Goal: Transaction & Acquisition: Download file/media

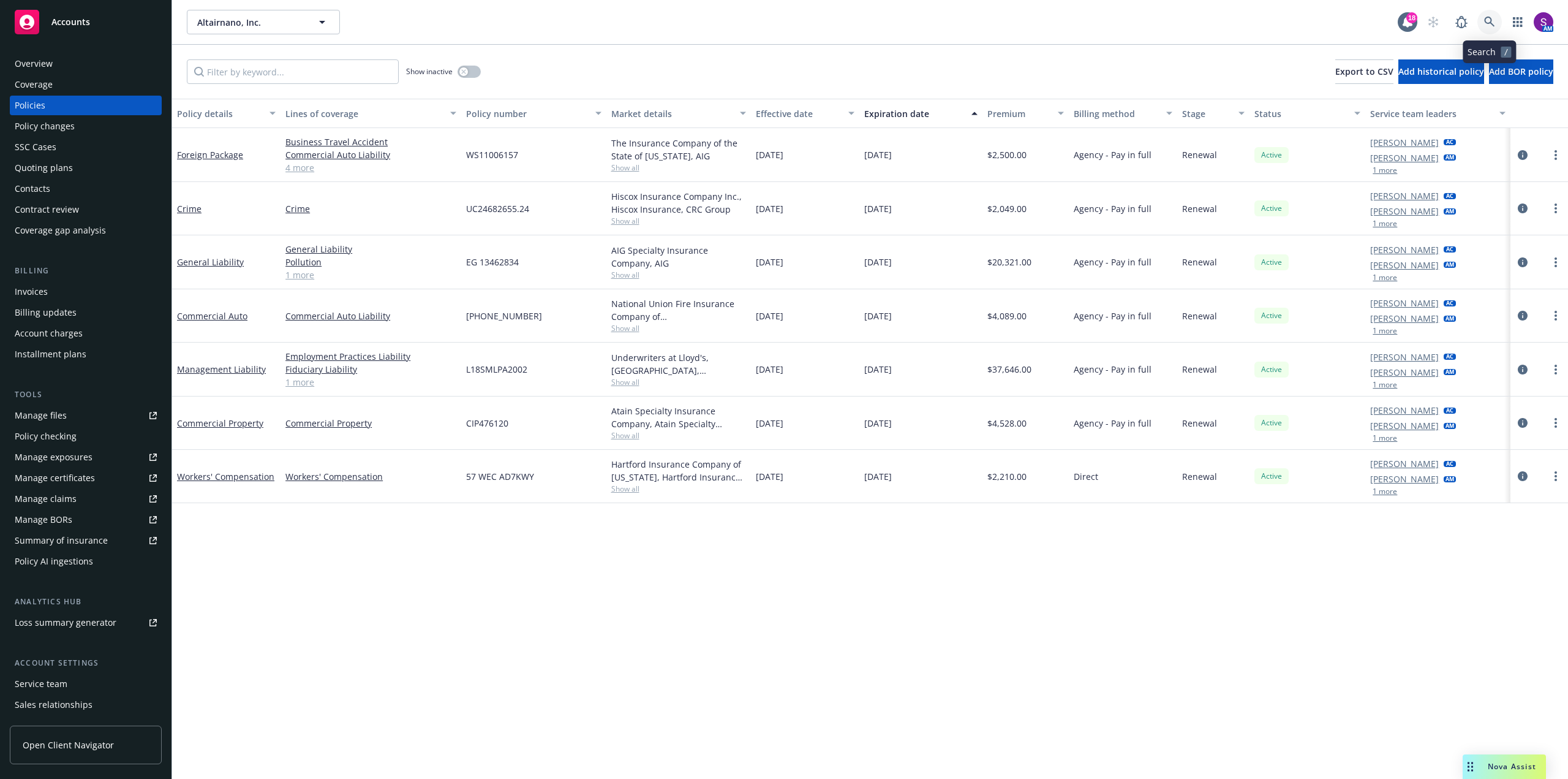
click at [1484, 14] on link at bounding box center [1489, 22] width 24 height 24
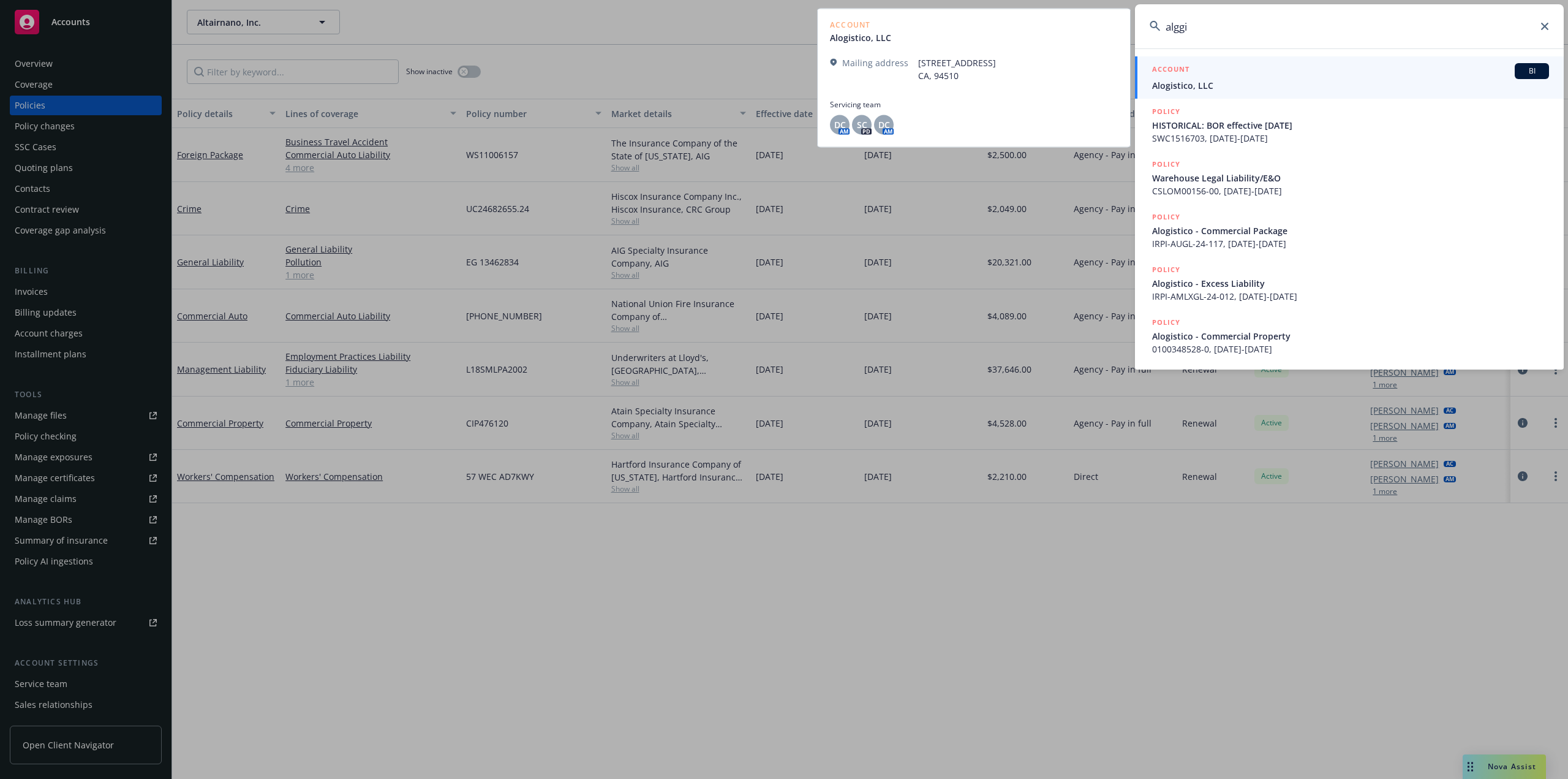
type input "alggi"
click at [1206, 77] on div "ACCOUNT BI" at bounding box center [1350, 71] width 397 height 16
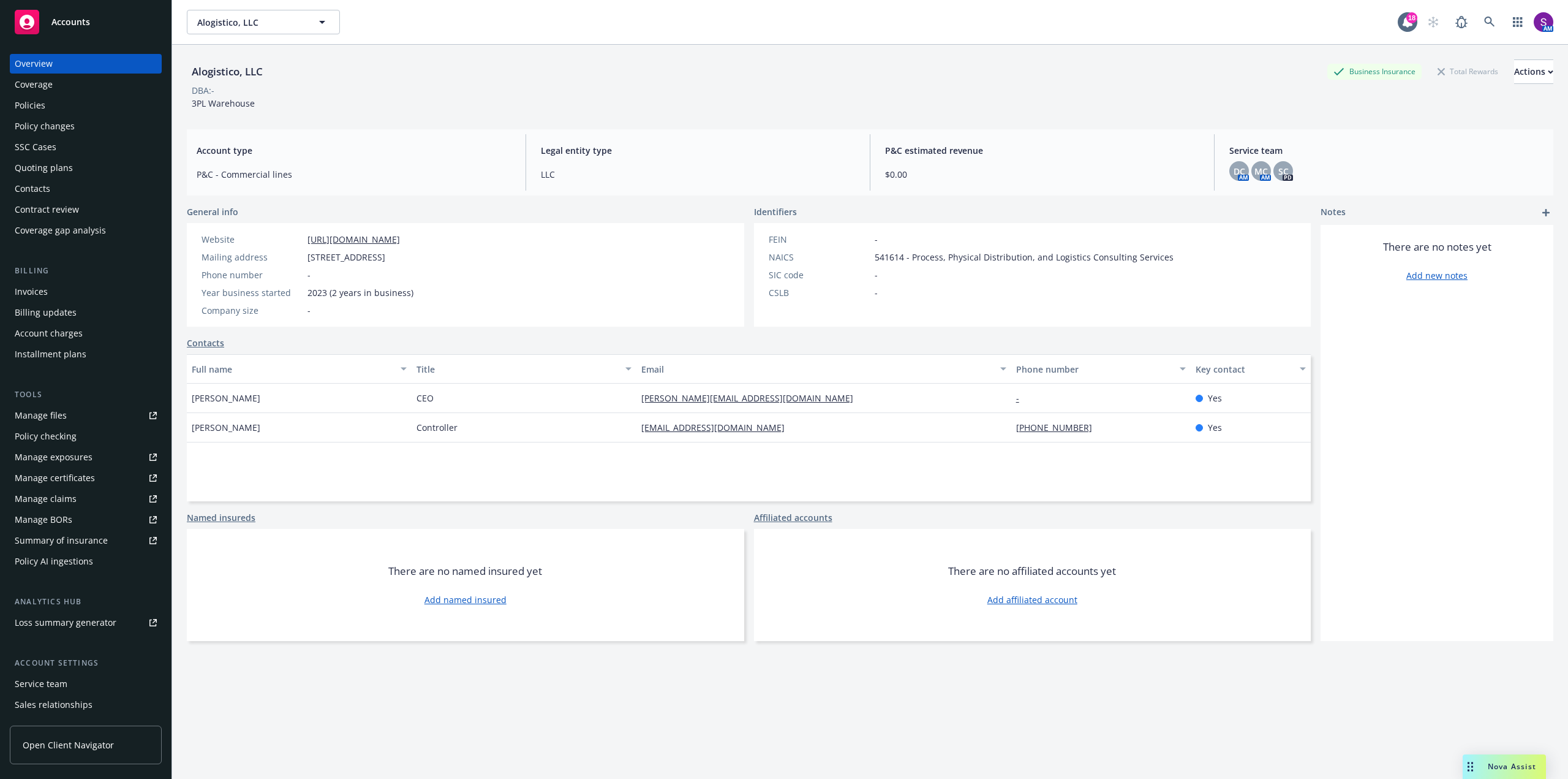
click at [72, 105] on div "Policies" at bounding box center [86, 105] width 142 height 20
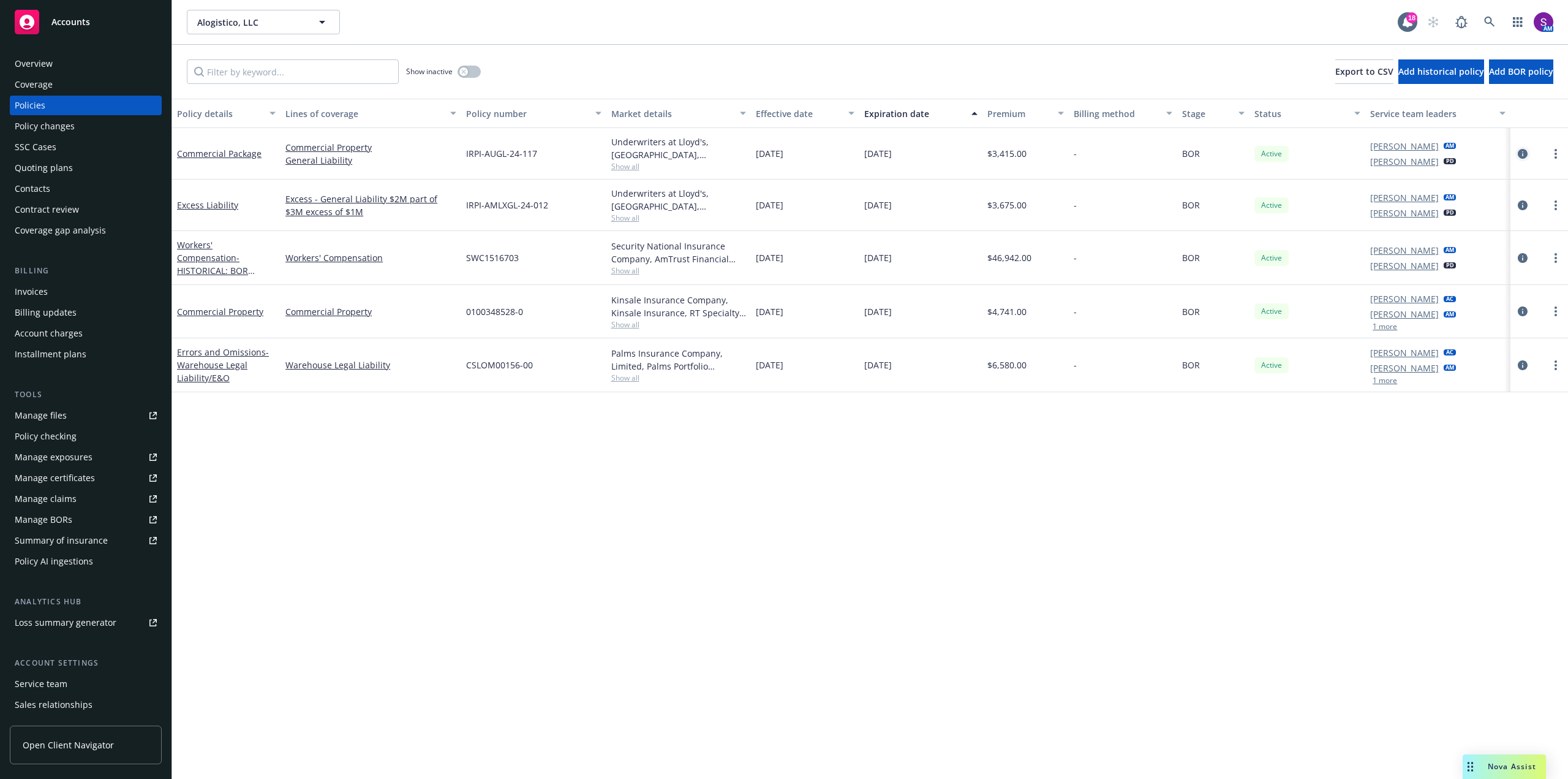
click at [1519, 153] on icon "circleInformation" at bounding box center [1522, 153] width 10 height 10
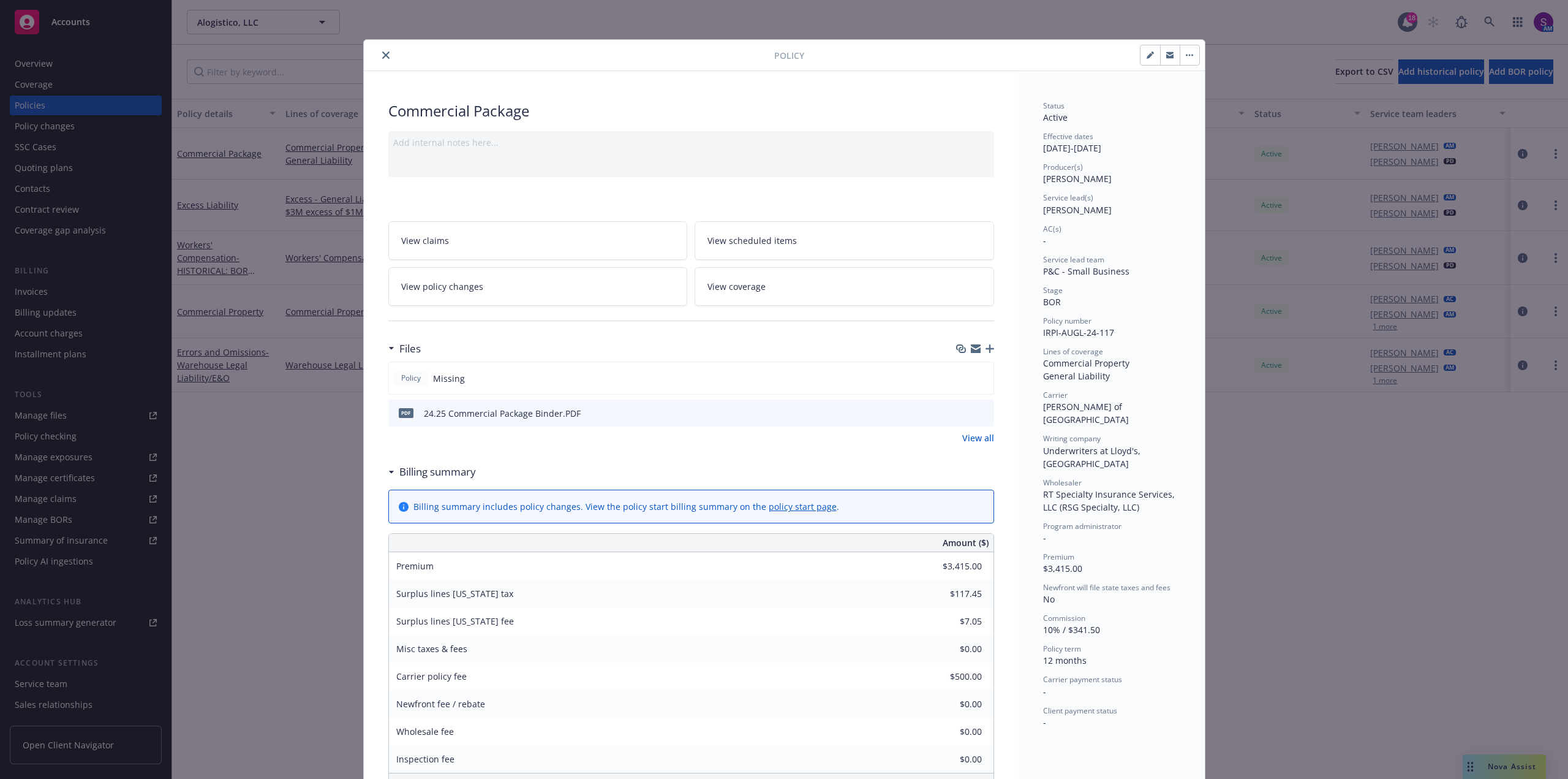
click at [977, 412] on icon "preview file" at bounding box center [982, 412] width 11 height 9
click at [380, 60] on button "close" at bounding box center [385, 55] width 14 height 14
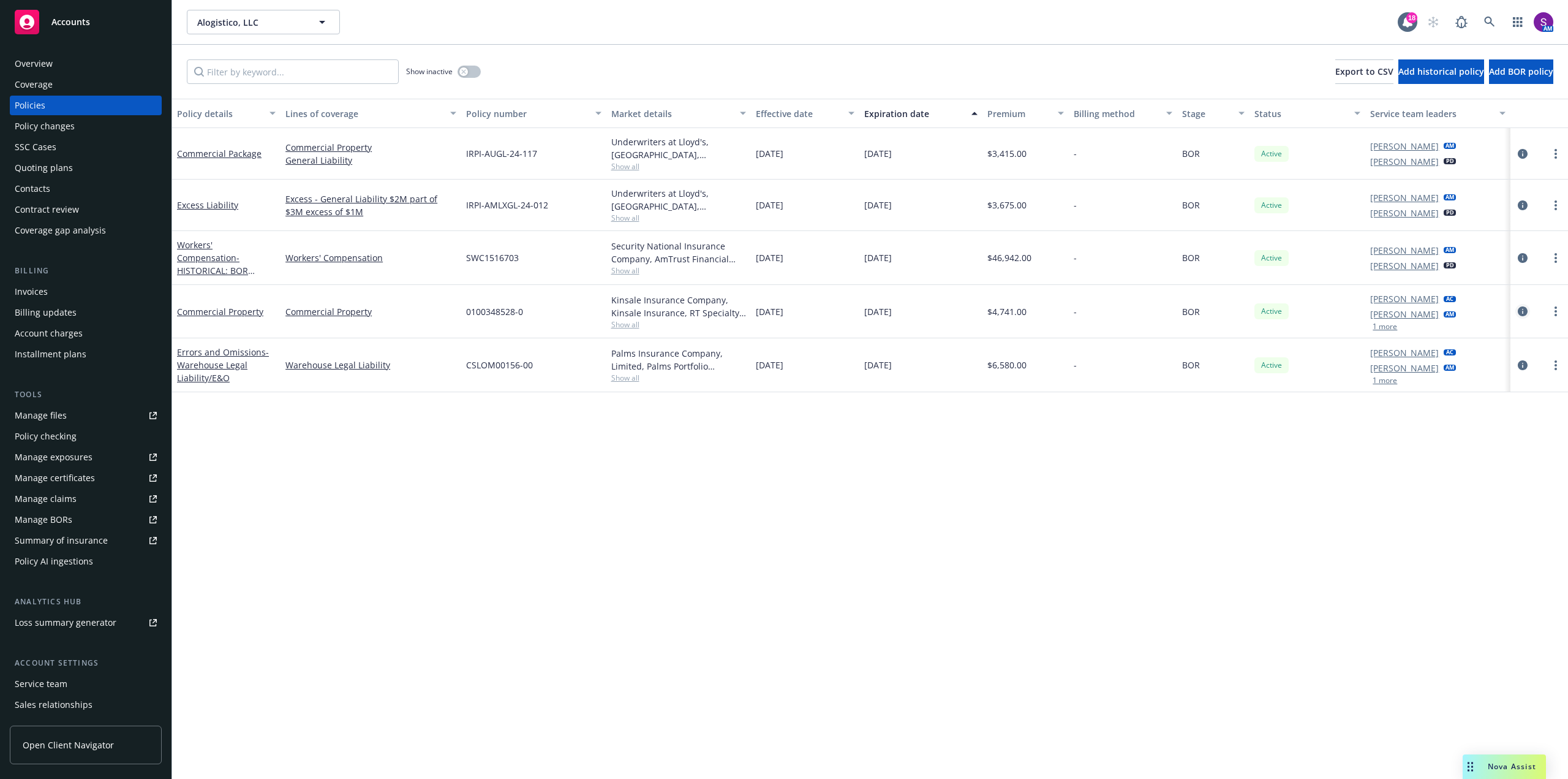
click at [1523, 310] on icon "circleInformation" at bounding box center [1522, 311] width 10 height 10
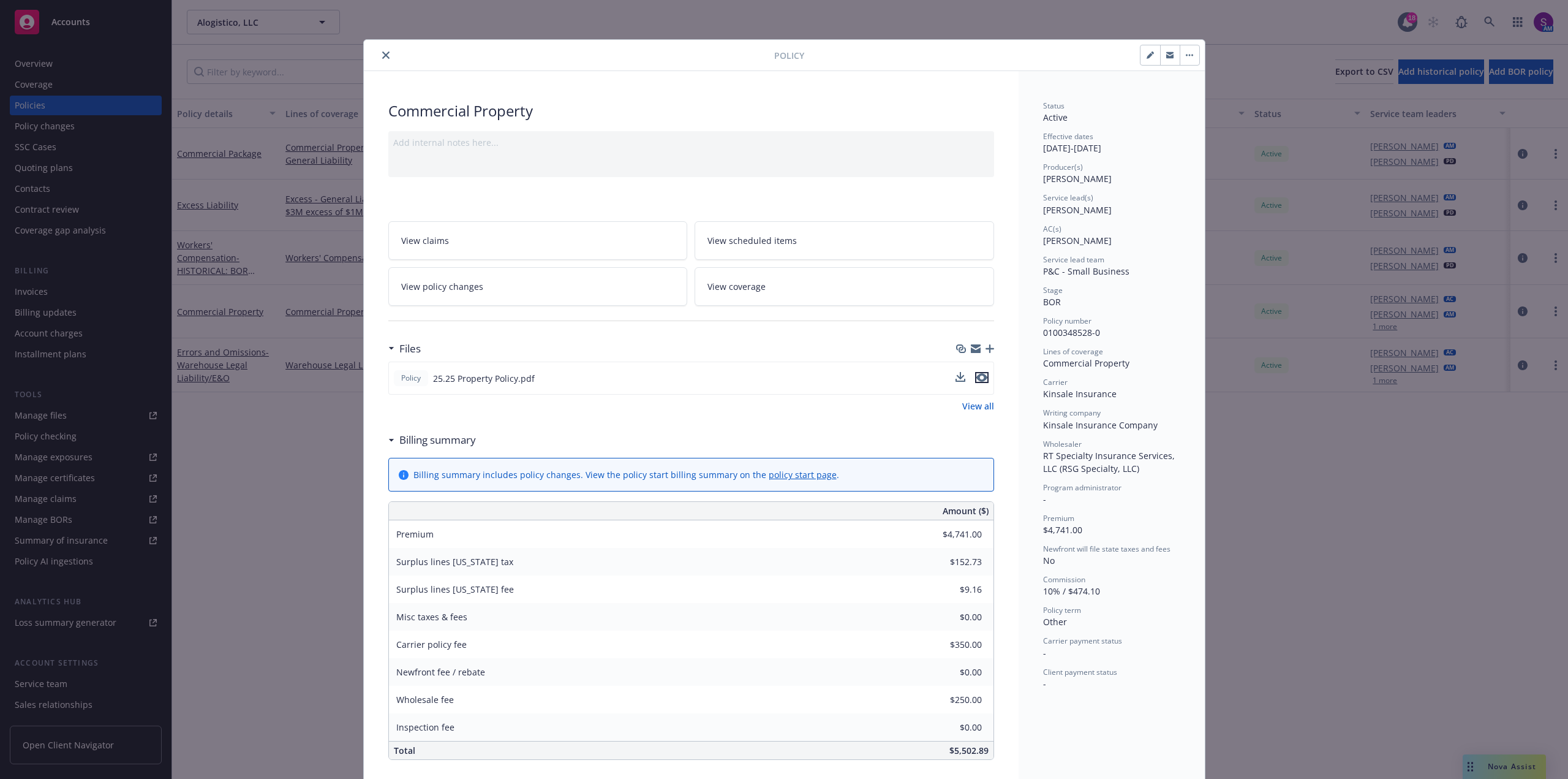
click at [977, 375] on icon "preview file" at bounding box center [981, 377] width 11 height 9
click at [380, 50] on button "close" at bounding box center [385, 55] width 14 height 14
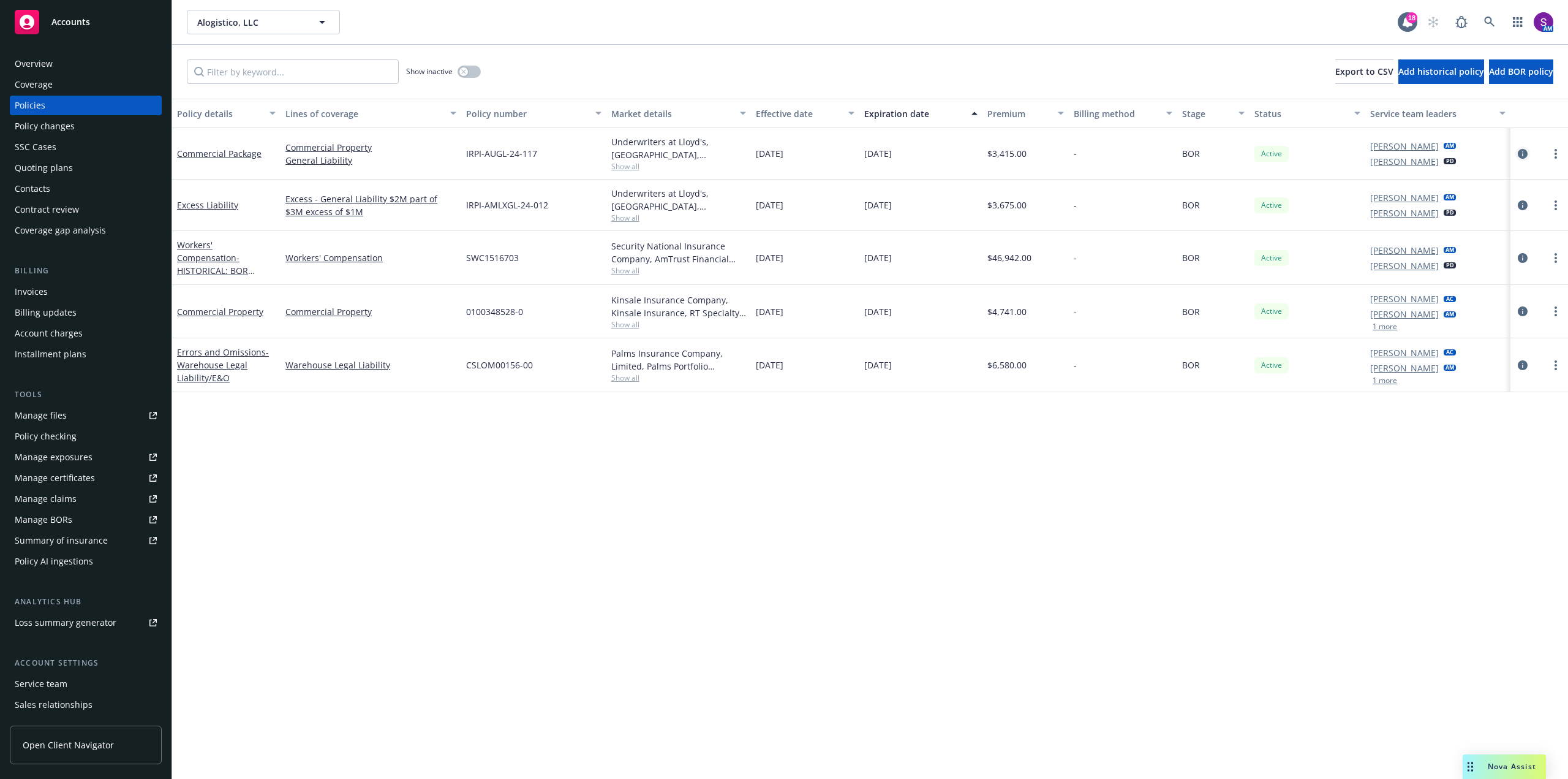
click at [1522, 150] on icon "circleInformation" at bounding box center [1522, 153] width 10 height 10
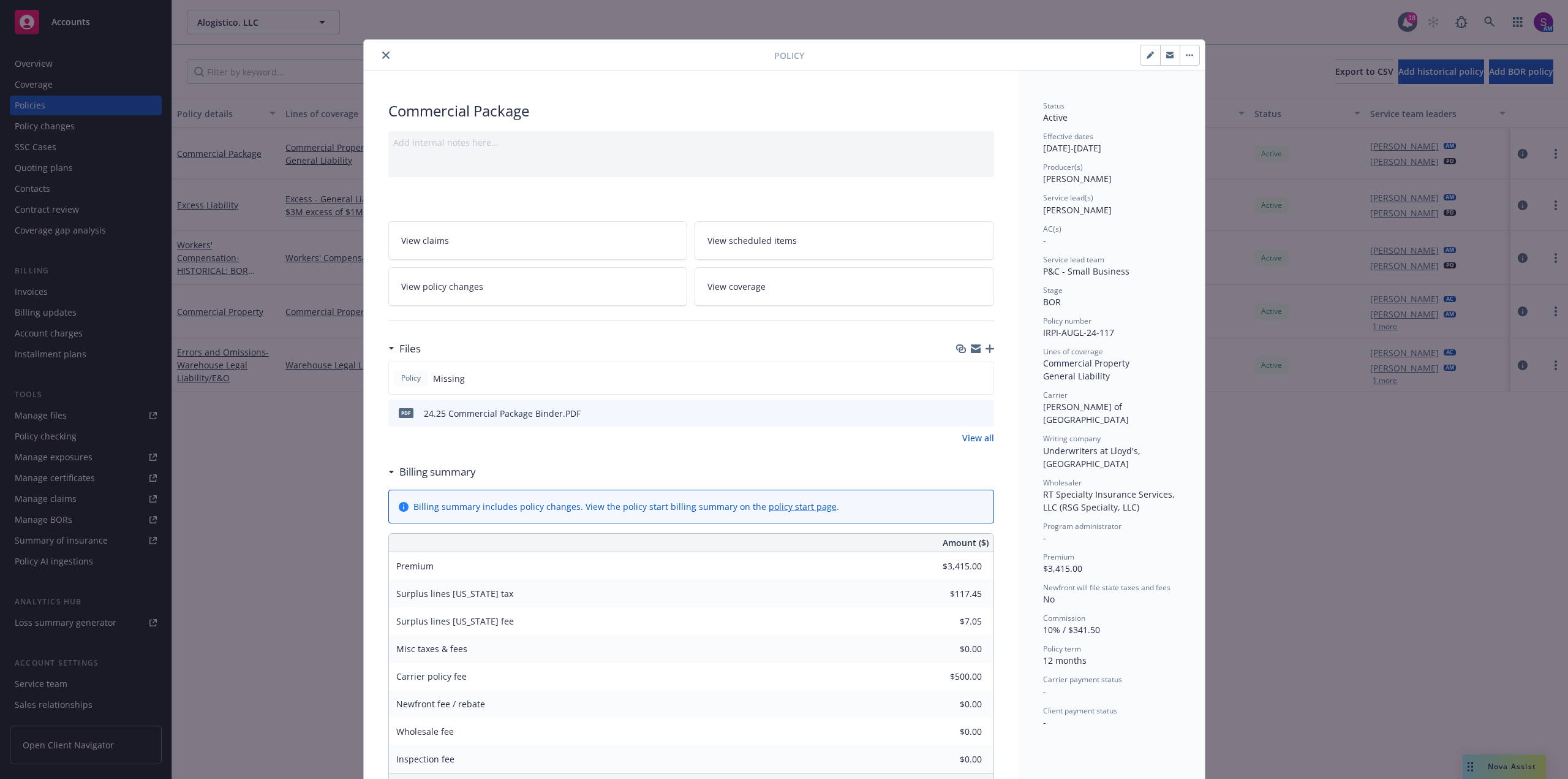
scroll to position [37, 0]
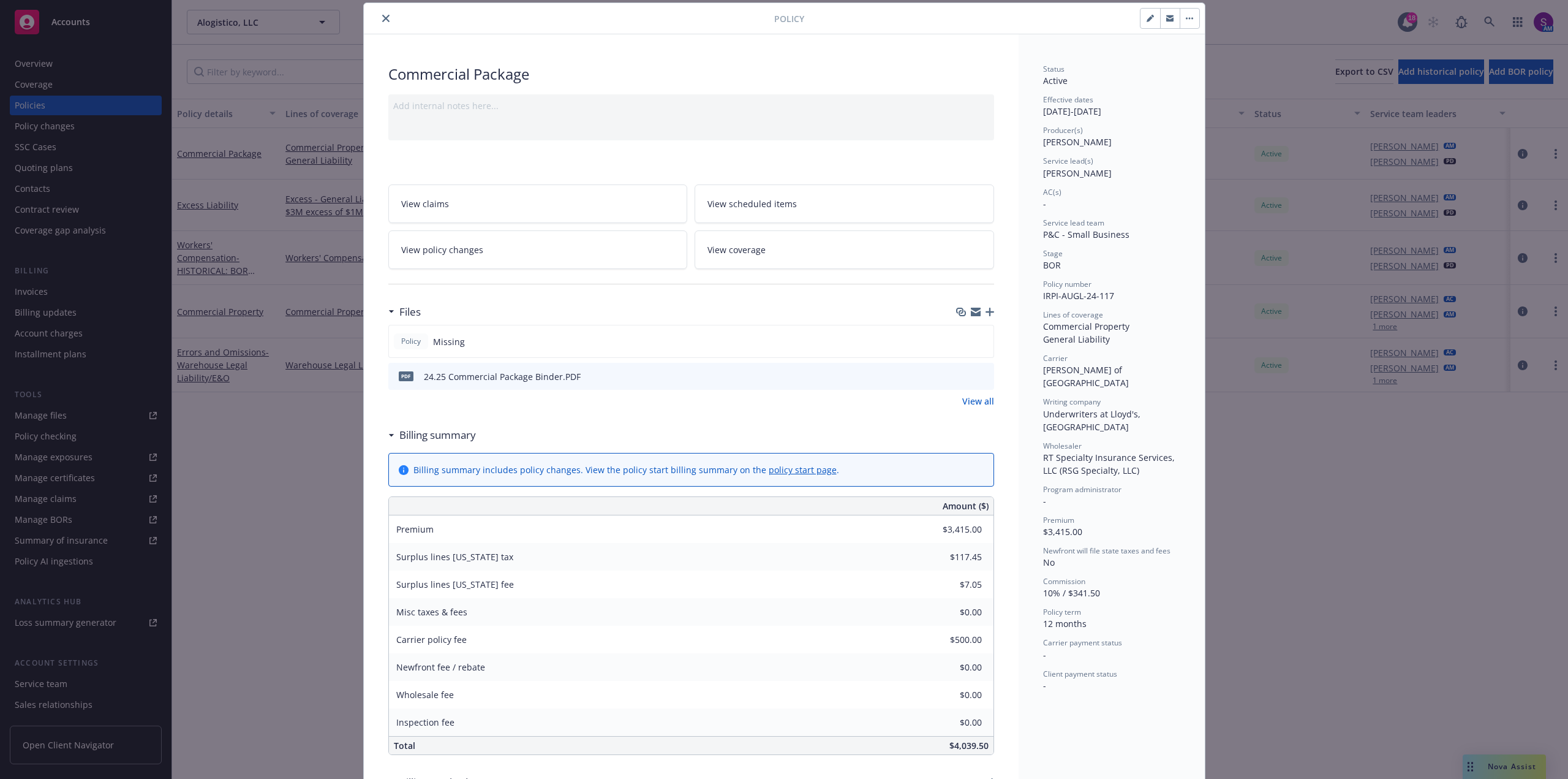
click at [980, 378] on icon "preview file" at bounding box center [982, 375] width 11 height 9
click at [953, 374] on div "PDF 24.25 Commercial Package Binder.PDF" at bounding box center [691, 376] width 606 height 27
click at [958, 378] on icon "download file" at bounding box center [962, 375] width 10 height 10
click at [385, 20] on button "close" at bounding box center [385, 18] width 14 height 14
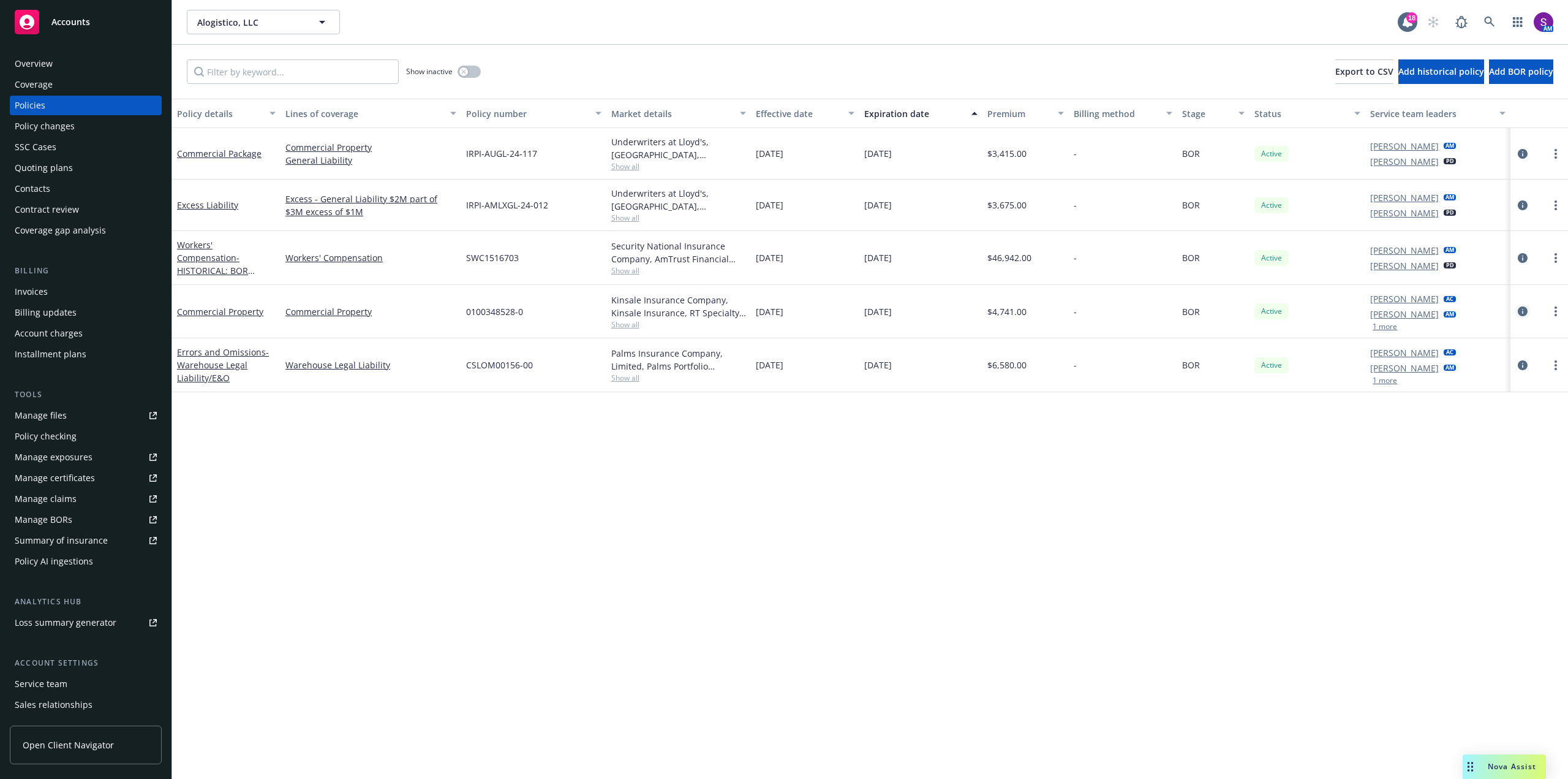
click at [1527, 307] on link "circleInformation" at bounding box center [1523, 311] width 14 height 14
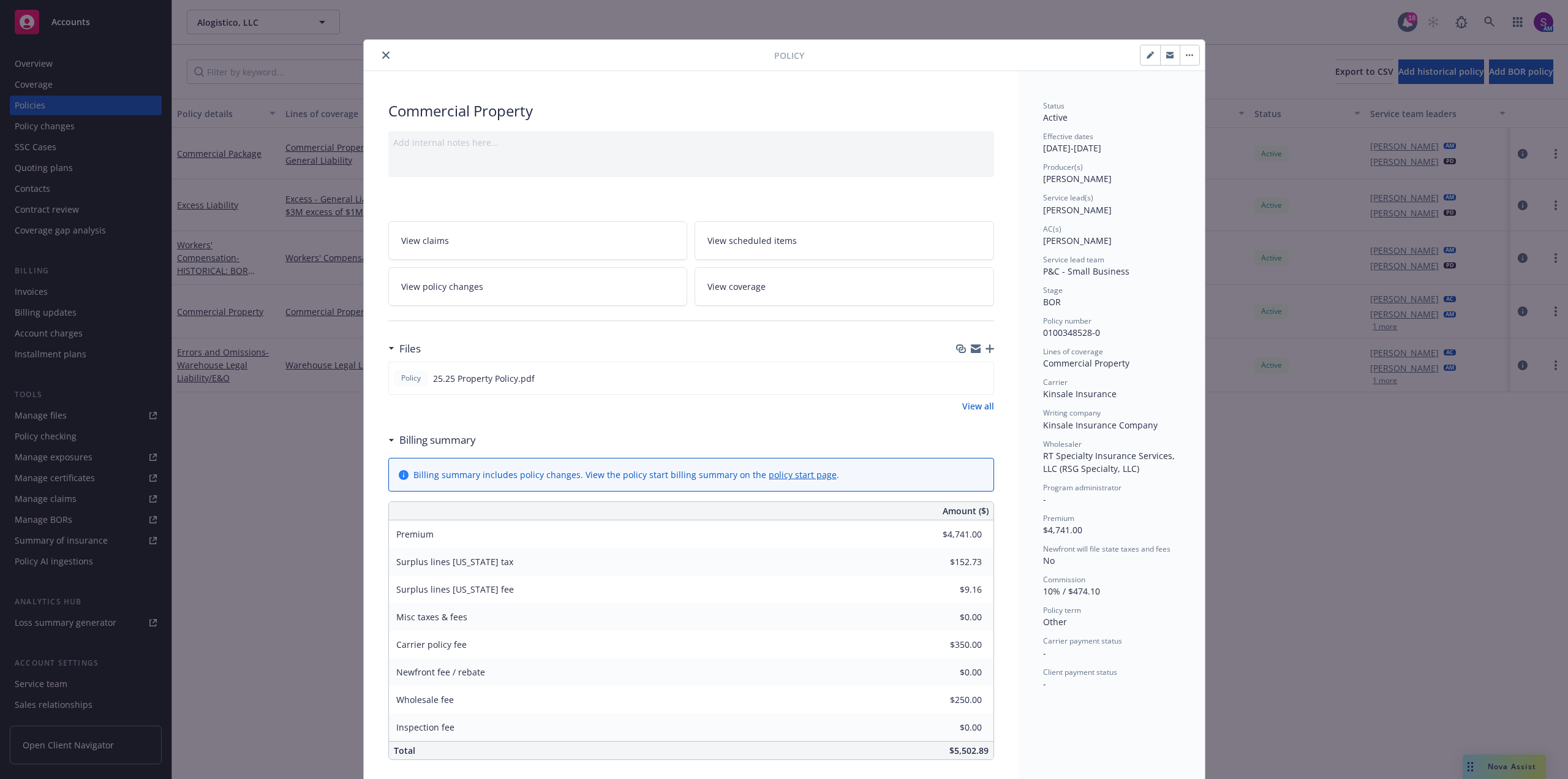
scroll to position [37, 0]
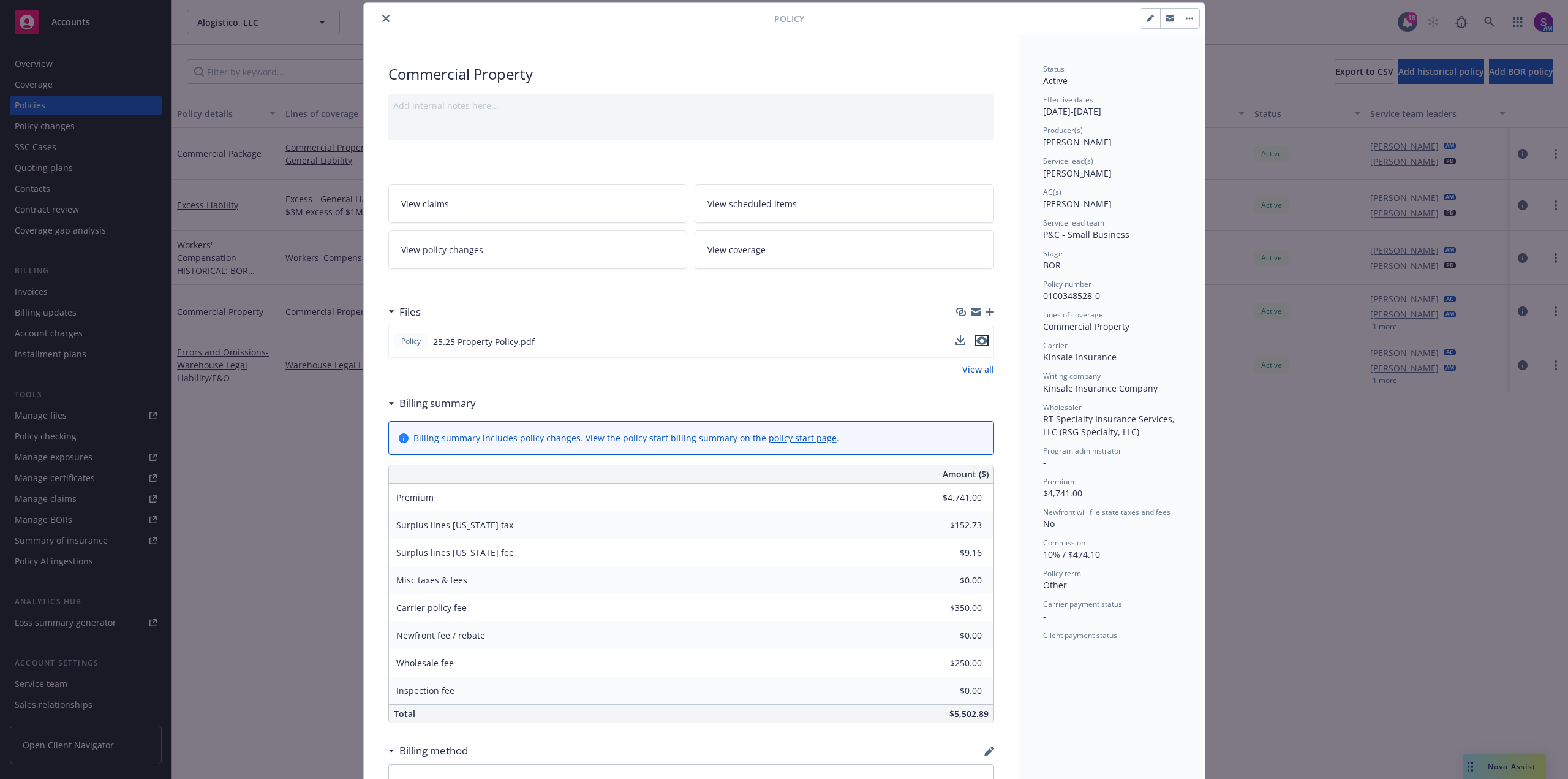
click at [977, 342] on icon "preview file" at bounding box center [981, 340] width 11 height 9
click at [378, 13] on button "close" at bounding box center [385, 18] width 14 height 14
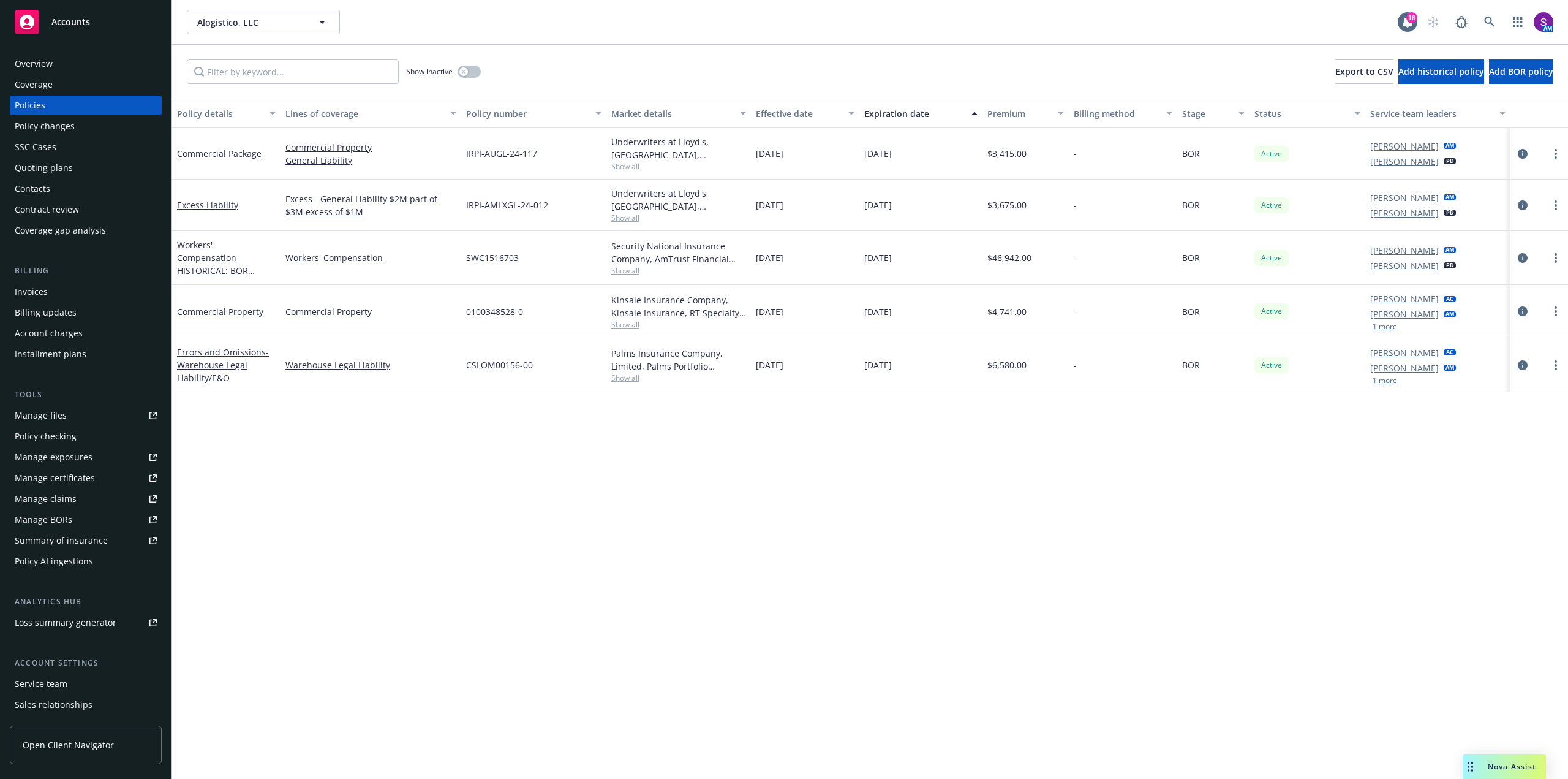
click at [1383, 324] on button "1 more" at bounding box center [1384, 326] width 24 height 7
